Goal: Go to known website: Access a specific website the user already knows

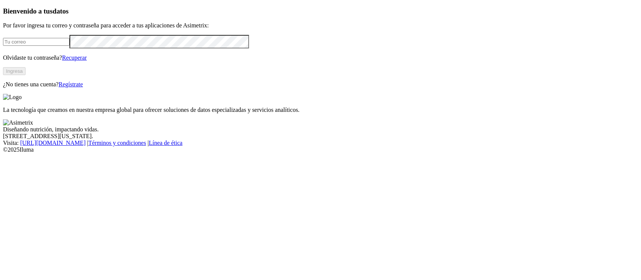
click at [69, 46] on input "email" at bounding box center [36, 42] width 66 height 8
type input "F"
type input "V"
type input "valentina.quintero@pic.co"
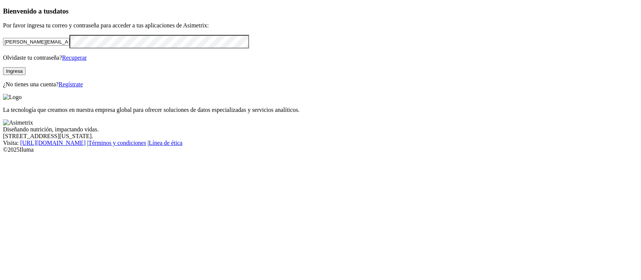
click input "submit" at bounding box center [0, 0] width 0 height 0
